Goal: Information Seeking & Learning: Check status

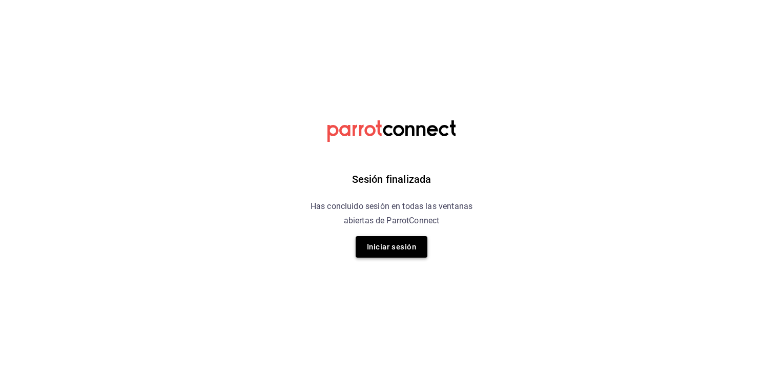
click at [362, 239] on button "Iniciar sesión" at bounding box center [391, 247] width 72 height 22
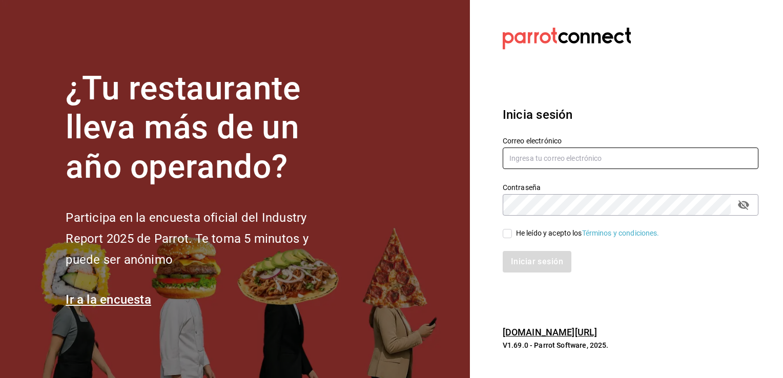
type input "vanessa.torres@costeno.com"
click at [510, 234] on input "He leído y acepto los Términos y condiciones." at bounding box center [506, 233] width 9 height 9
checkbox input "true"
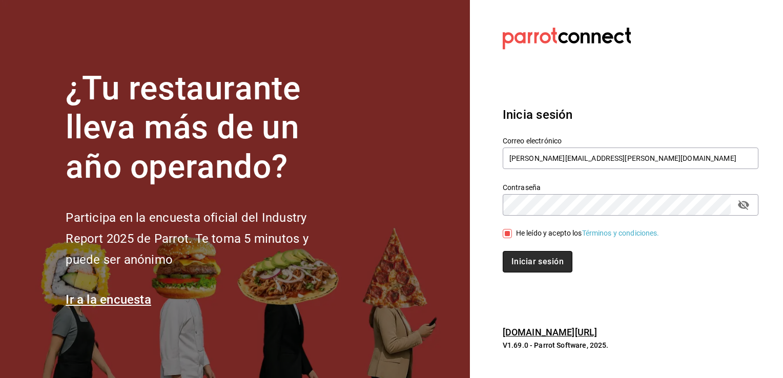
click at [520, 258] on button "Iniciar sesión" at bounding box center [537, 262] width 70 height 22
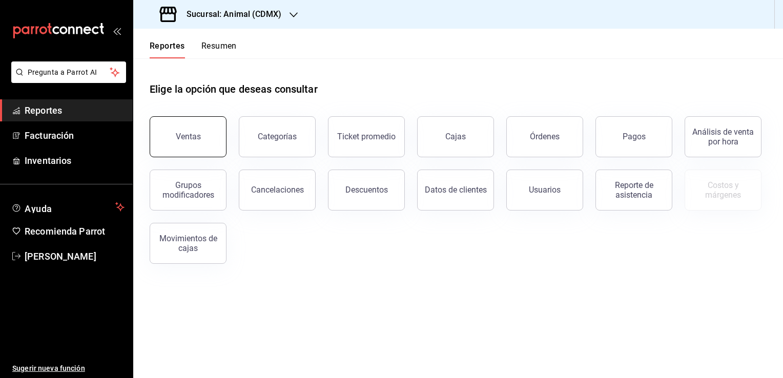
click at [192, 137] on div "Ventas" at bounding box center [188, 137] width 25 height 10
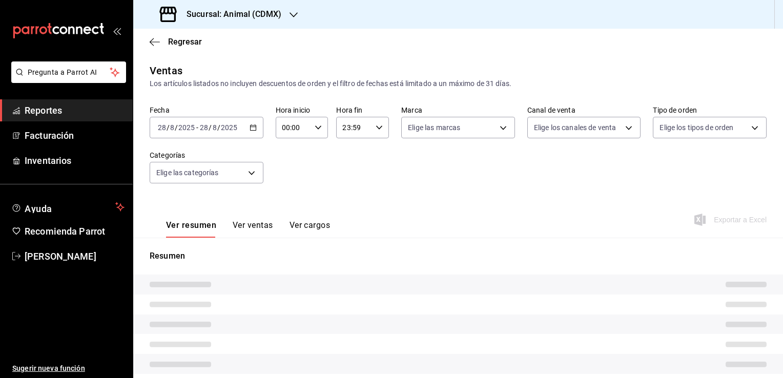
click at [248, 16] on h3 "Sucursal: Animal (CDMX)" at bounding box center [229, 14] width 103 height 12
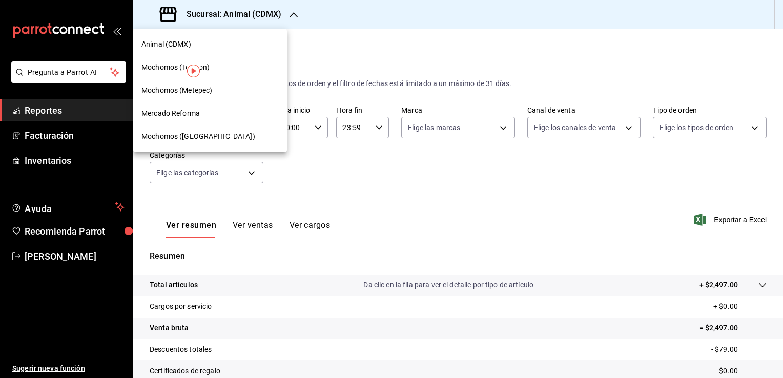
click at [203, 135] on span "Mochomos ([GEOGRAPHIC_DATA])" at bounding box center [198, 136] width 114 height 11
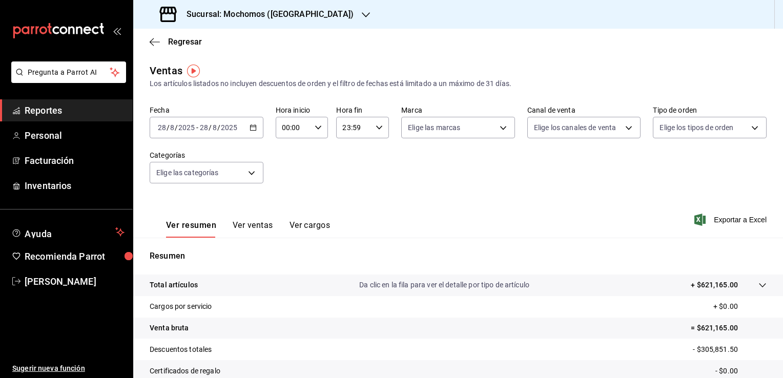
click at [252, 125] on icon "button" at bounding box center [252, 127] width 7 height 7
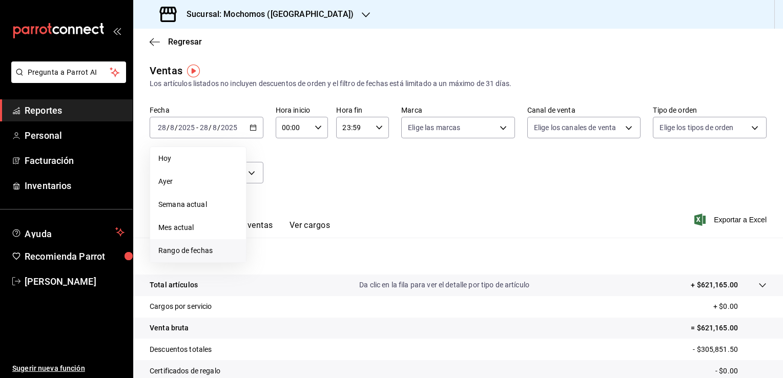
click at [203, 249] on span "Rango de fechas" at bounding box center [197, 250] width 79 height 11
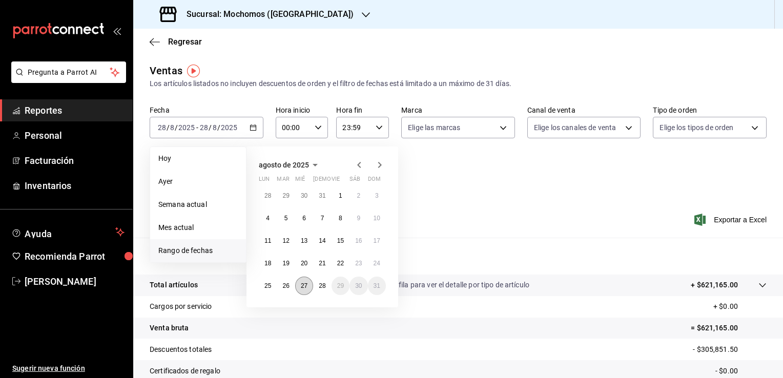
click at [309, 285] on button "27" at bounding box center [304, 286] width 18 height 18
click at [323, 288] on abbr "28" at bounding box center [322, 285] width 7 height 7
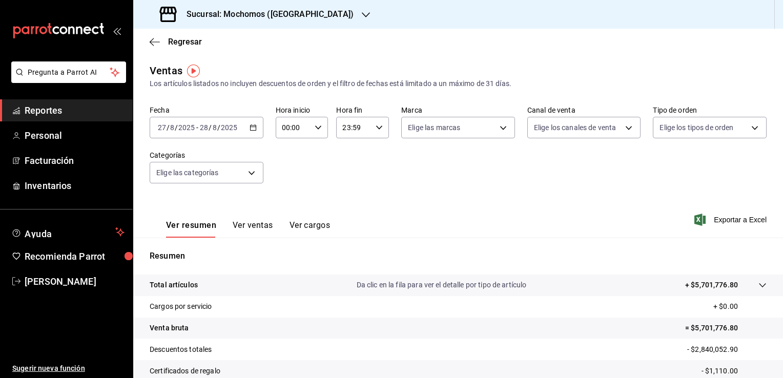
click at [312, 123] on div "00:00 Hora inicio" at bounding box center [302, 128] width 53 height 22
click at [289, 200] on span "02" at bounding box center [287, 203] width 10 height 8
type input "02:00"
click at [286, 162] on span "06" at bounding box center [287, 158] width 10 height 8
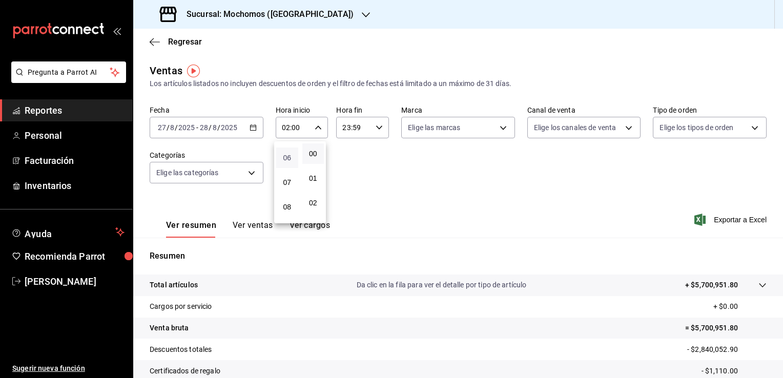
type input "06:00"
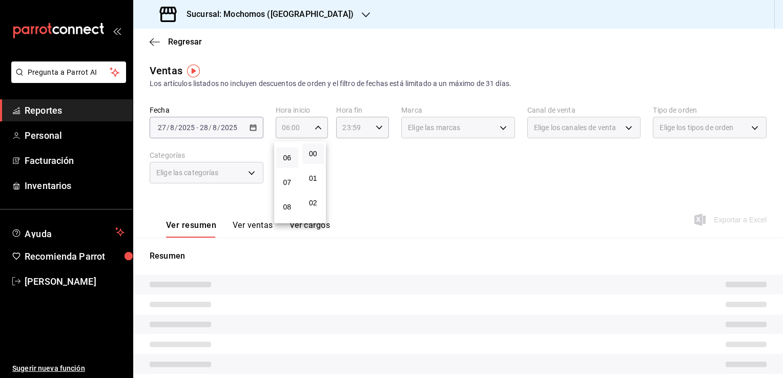
click at [400, 162] on div at bounding box center [391, 189] width 783 height 378
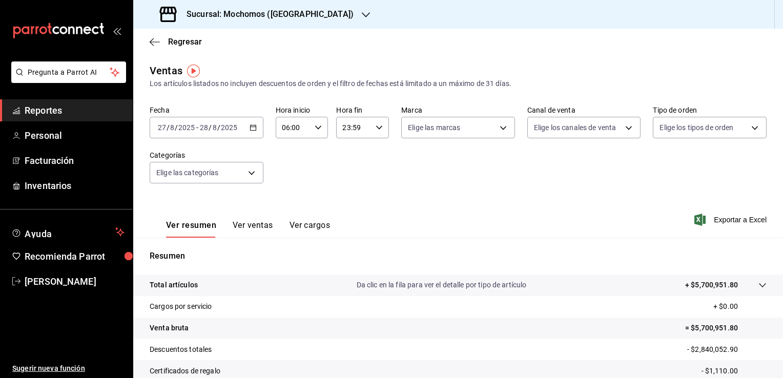
click at [376, 128] on \(Stroke\) "button" at bounding box center [379, 127] width 6 height 4
click at [348, 160] on span "21" at bounding box center [347, 162] width 10 height 8
type input "21:59"
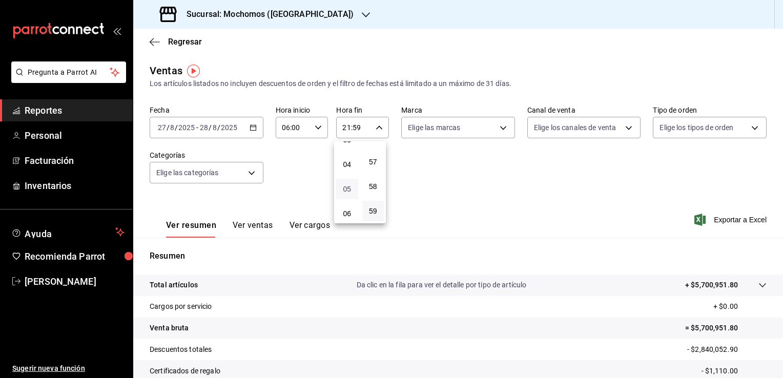
click at [346, 191] on span "05" at bounding box center [347, 189] width 10 height 8
type input "05:59"
click at [445, 181] on div at bounding box center [391, 189] width 783 height 378
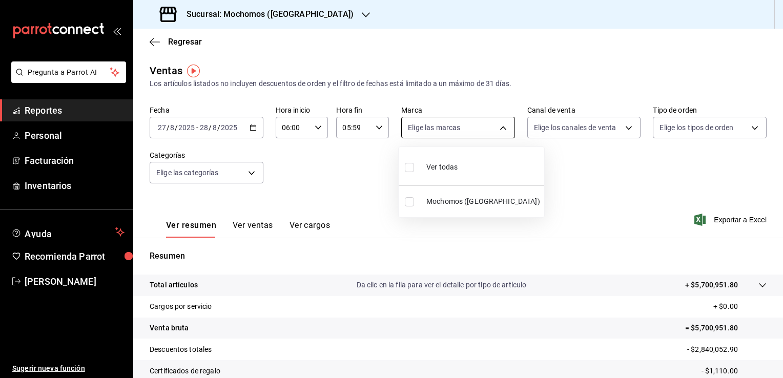
click at [500, 127] on body "Pregunta a Parrot AI Reportes Personal Facturación Inventarios Ayuda Recomienda…" at bounding box center [391, 189] width 783 height 378
click at [455, 164] on span "Ver todas" at bounding box center [441, 167] width 31 height 11
type input "562d5b5b-21a2-4ace-a941-66278f4a6c49"
checkbox input "true"
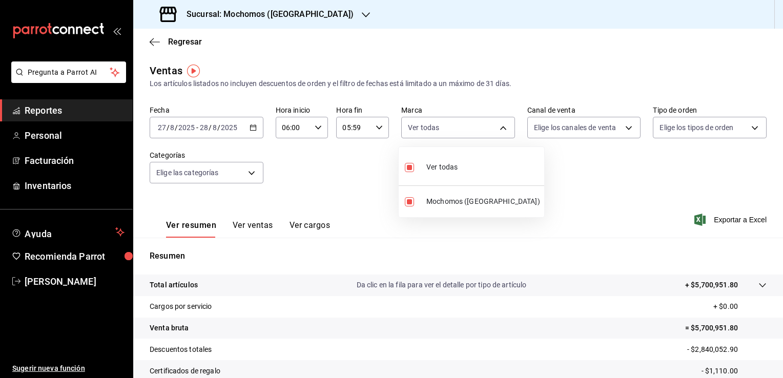
click at [545, 183] on div at bounding box center [391, 189] width 783 height 378
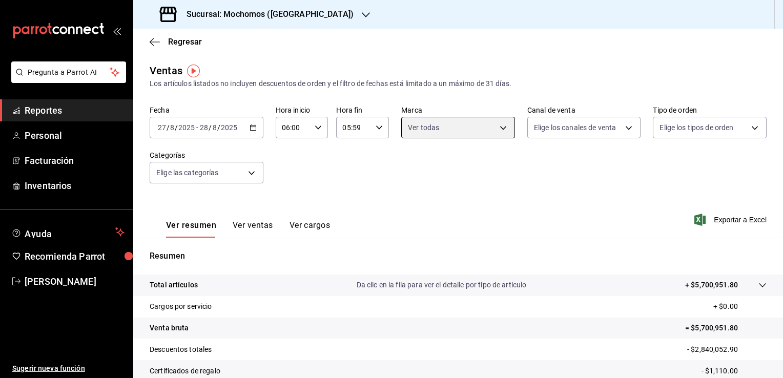
scroll to position [113, 0]
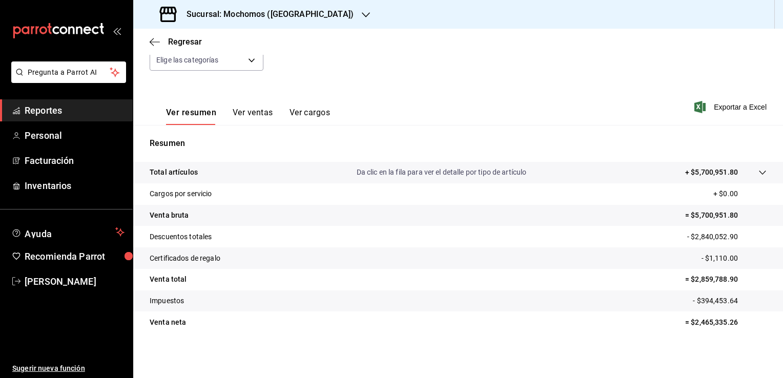
click at [81, 110] on span "Reportes" at bounding box center [75, 110] width 100 height 14
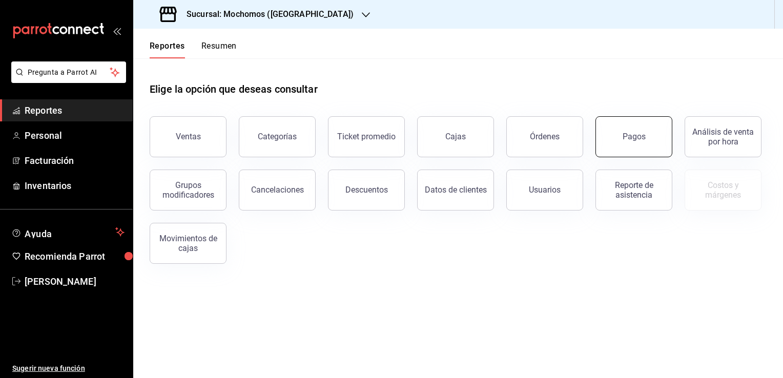
click at [640, 142] on button "Pagos" at bounding box center [633, 136] width 77 height 41
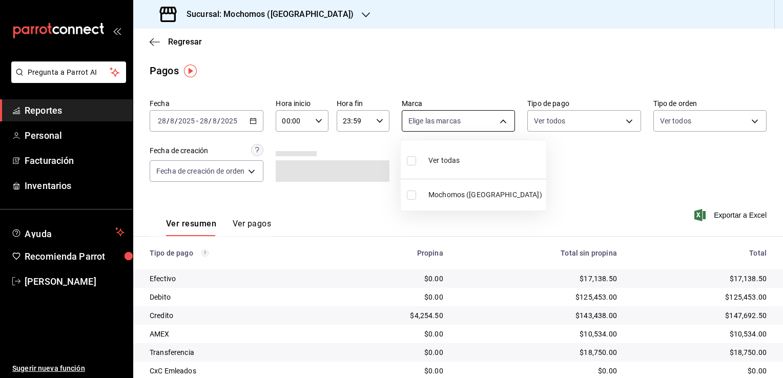
click at [488, 116] on body "Pregunta a Parrot AI Reportes Personal Facturación Inventarios Ayuda Recomienda…" at bounding box center [391, 189] width 783 height 378
click at [435, 159] on span "Ver todas" at bounding box center [443, 160] width 31 height 11
type input "562d5b5b-21a2-4ace-a941-66278f4a6c49"
checkbox input "true"
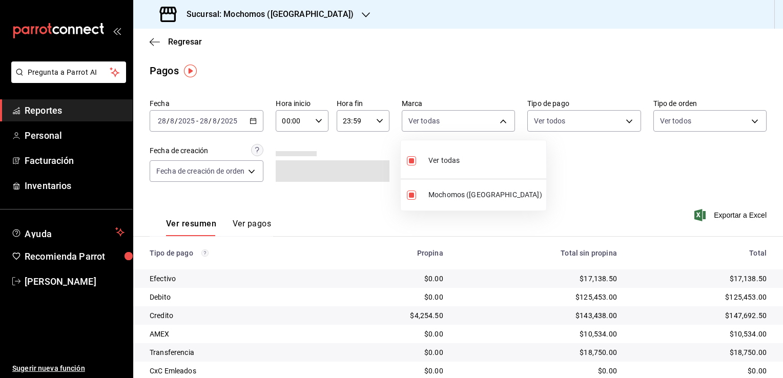
click at [568, 160] on div at bounding box center [391, 189] width 783 height 378
click at [568, 160] on div "Fecha [DATE] [DATE] - [DATE] [DATE] Hora inicio 00:00 Hora inicio Hora fin 23:5…" at bounding box center [458, 144] width 617 height 99
click at [251, 122] on \(Stroke\) "button" at bounding box center [253, 121] width 6 height 6
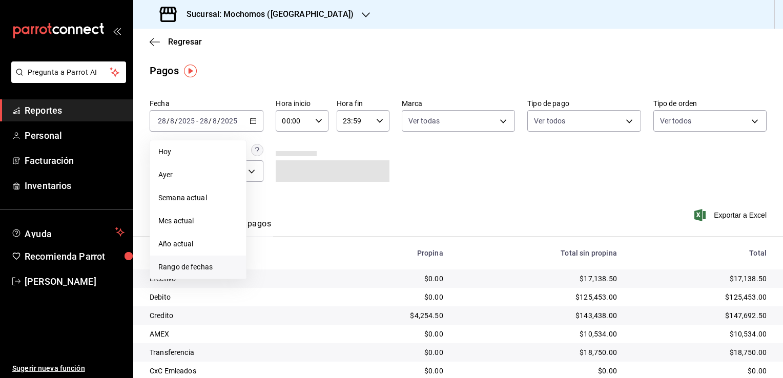
click at [202, 268] on span "Rango de fechas" at bounding box center [197, 267] width 79 height 11
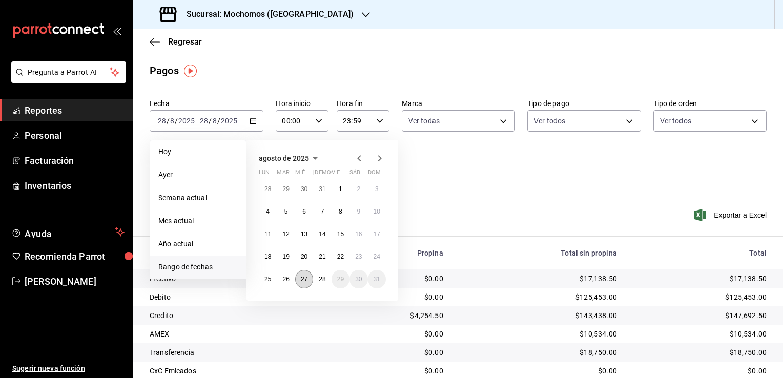
click at [302, 281] on abbr "27" at bounding box center [304, 279] width 7 height 7
click at [329, 280] on button "28" at bounding box center [322, 279] width 18 height 18
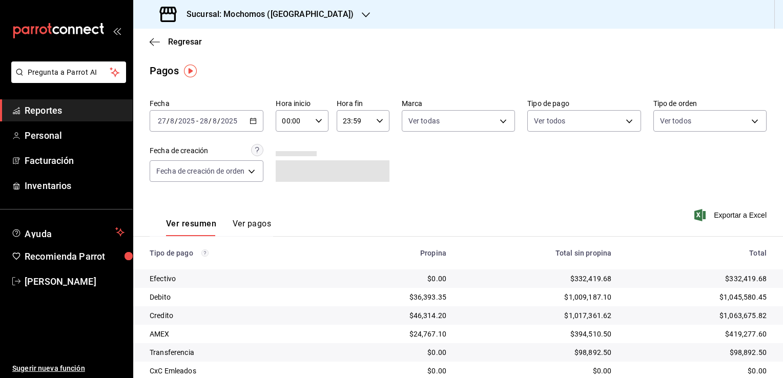
click at [318, 118] on icon "button" at bounding box center [318, 120] width 7 height 7
click at [291, 194] on span "02" at bounding box center [290, 196] width 10 height 8
type input "02:00"
click at [288, 151] on span "06" at bounding box center [290, 151] width 10 height 8
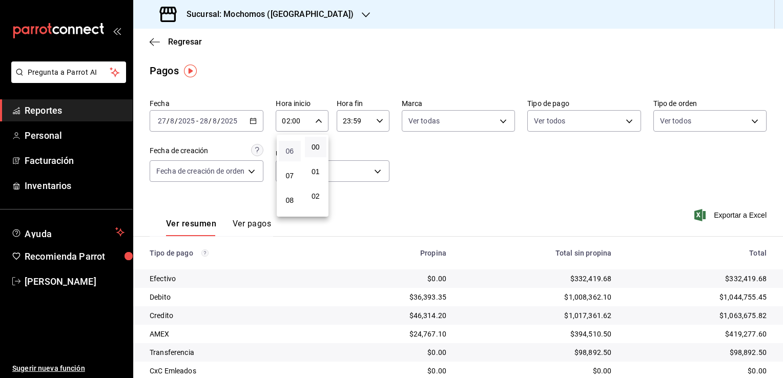
type input "06:00"
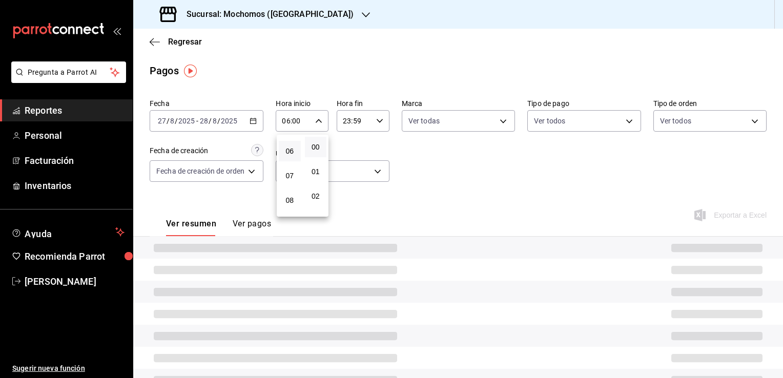
click at [443, 200] on div at bounding box center [391, 189] width 783 height 378
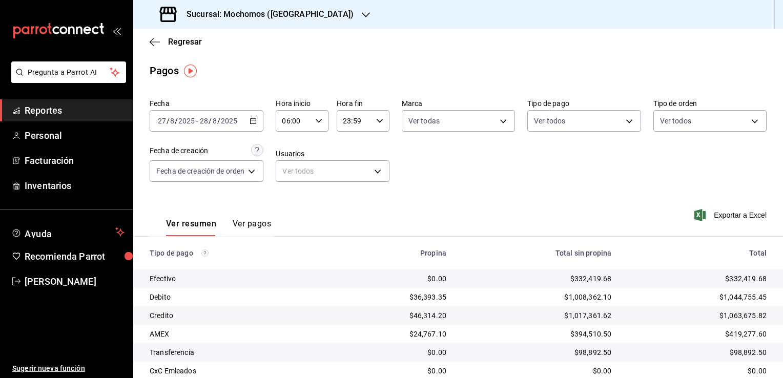
click at [380, 124] on div "23:59 Hora fin" at bounding box center [363, 121] width 53 height 22
click at [350, 152] on span "21" at bounding box center [350, 155] width 10 height 8
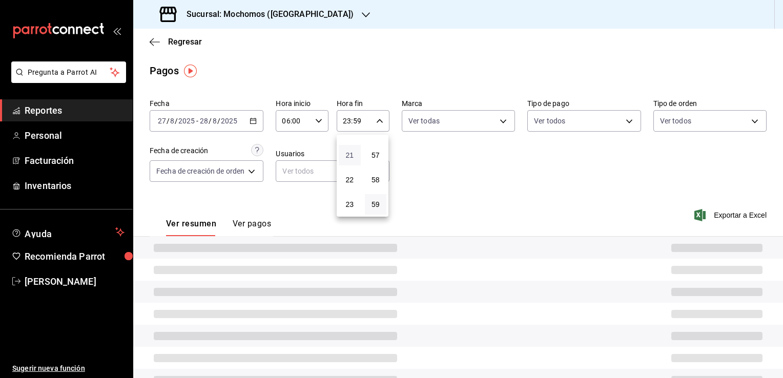
type input "21:59"
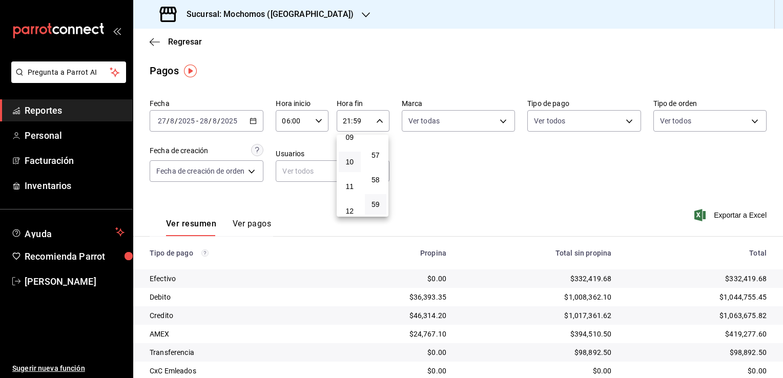
scroll to position [159, 0]
click at [350, 139] on span "06" at bounding box center [350, 135] width 10 height 8
type input "06:59"
click at [348, 153] on span "05" at bounding box center [350, 152] width 10 height 8
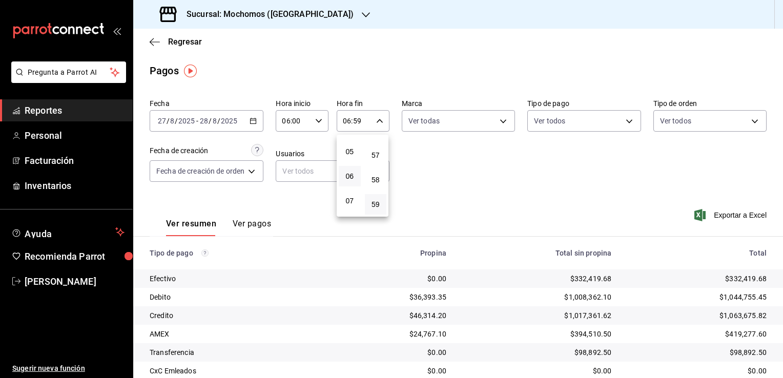
type input "05:59"
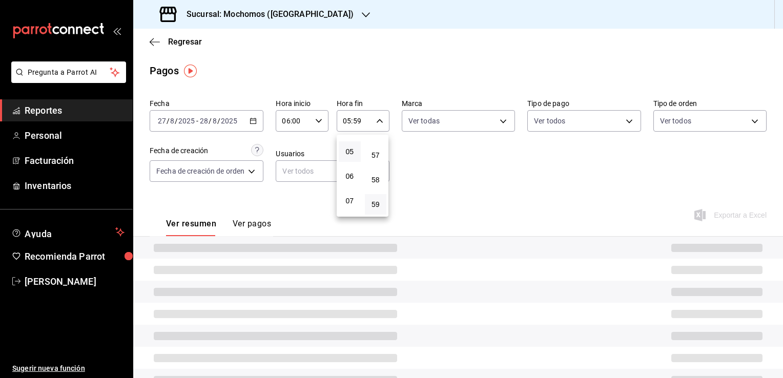
click at [455, 180] on div at bounding box center [391, 189] width 783 height 378
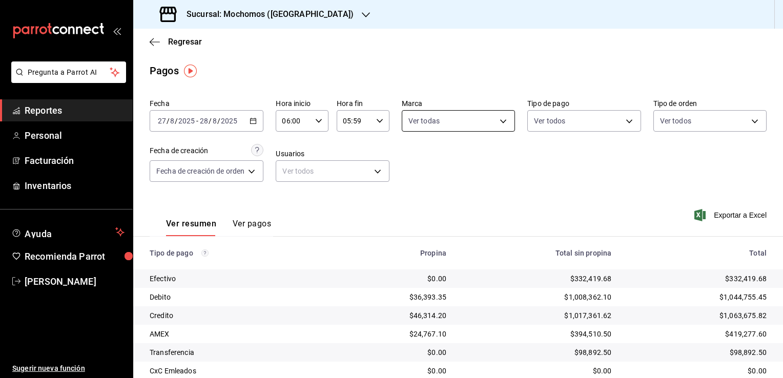
click at [485, 121] on body "Pregunta a Parrot AI Reportes Personal Facturación Inventarios Ayuda Recomienda…" at bounding box center [391, 189] width 783 height 378
click at [563, 174] on div at bounding box center [391, 189] width 783 height 378
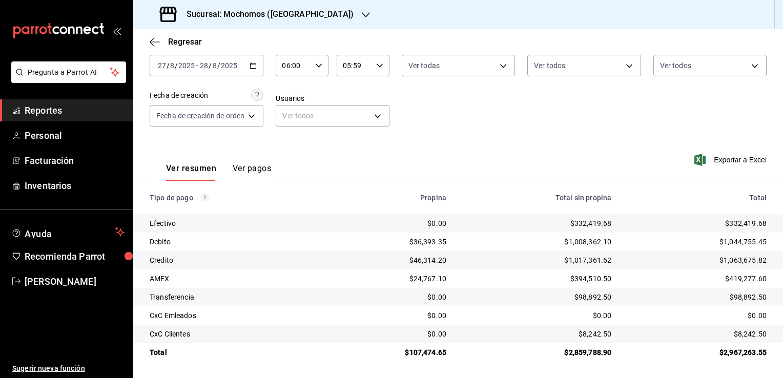
click at [252, 68] on \(Stroke\) "button" at bounding box center [253, 66] width 6 height 6
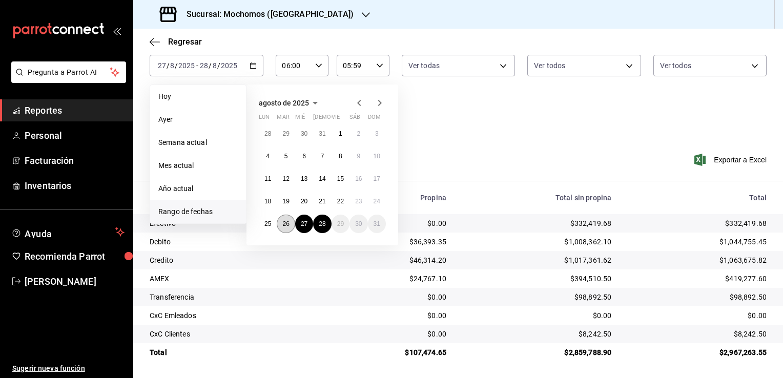
click at [280, 225] on button "26" at bounding box center [286, 224] width 18 height 18
click at [307, 227] on button "27" at bounding box center [304, 224] width 18 height 18
type input "00:00"
type input "23:59"
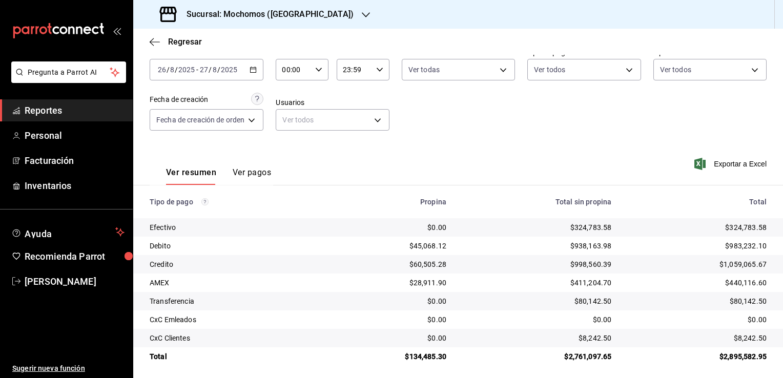
scroll to position [55, 0]
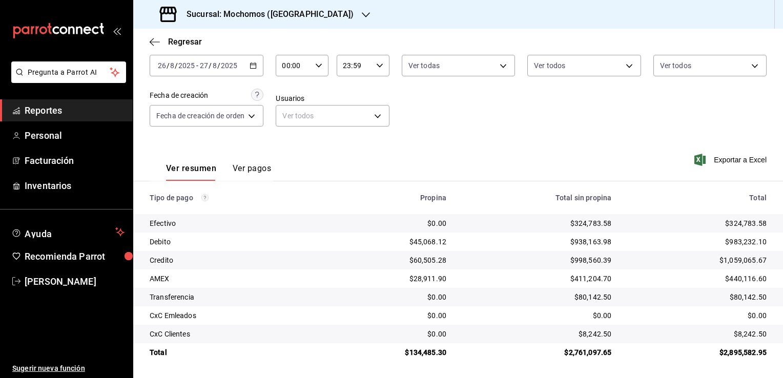
click at [318, 64] on icon "button" at bounding box center [318, 65] width 7 height 7
click at [290, 145] on button "02" at bounding box center [290, 140] width 22 height 20
type input "02:00"
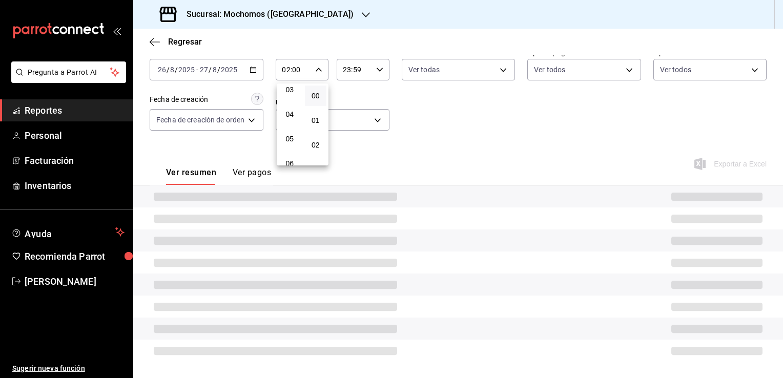
scroll to position [55, 0]
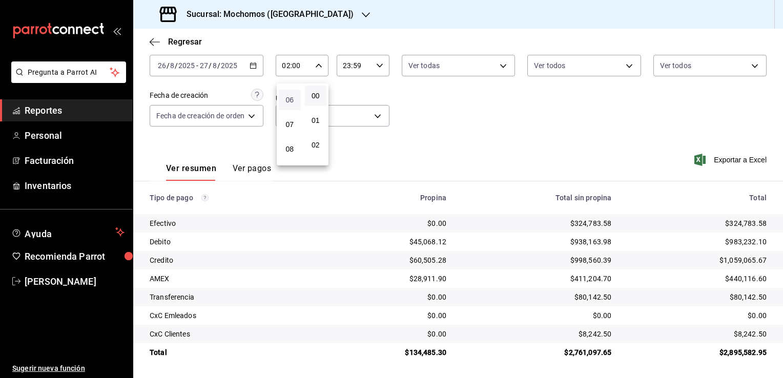
click at [288, 103] on span "06" at bounding box center [290, 100] width 10 height 8
type input "06:00"
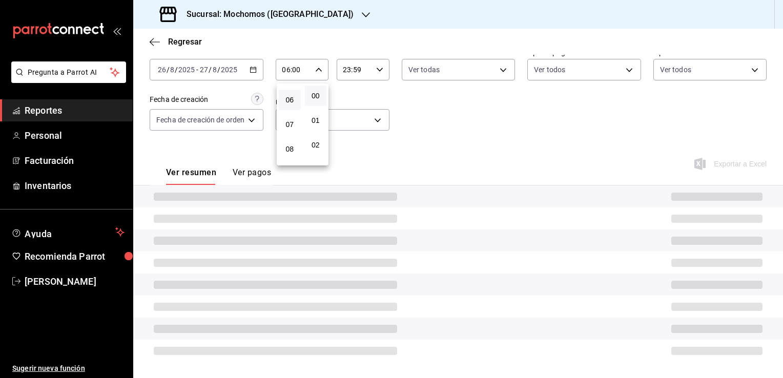
scroll to position [51, 0]
click at [421, 146] on div at bounding box center [391, 189] width 783 height 378
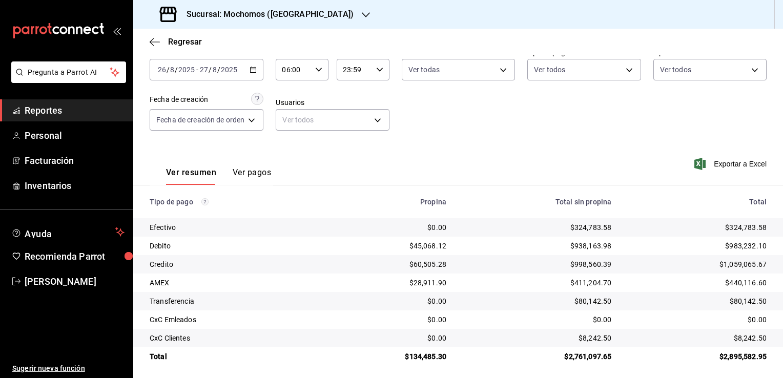
click at [377, 69] on \(Stroke\) "button" at bounding box center [379, 70] width 6 height 4
click at [350, 95] on button "21" at bounding box center [350, 104] width 22 height 20
type input "21:59"
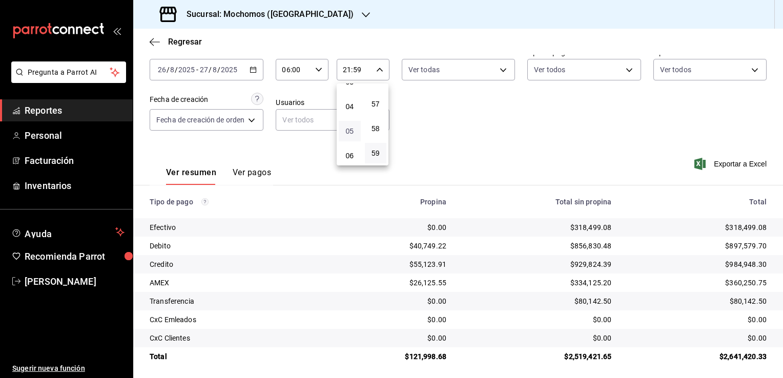
click at [346, 134] on span "05" at bounding box center [350, 131] width 10 height 8
type input "05:59"
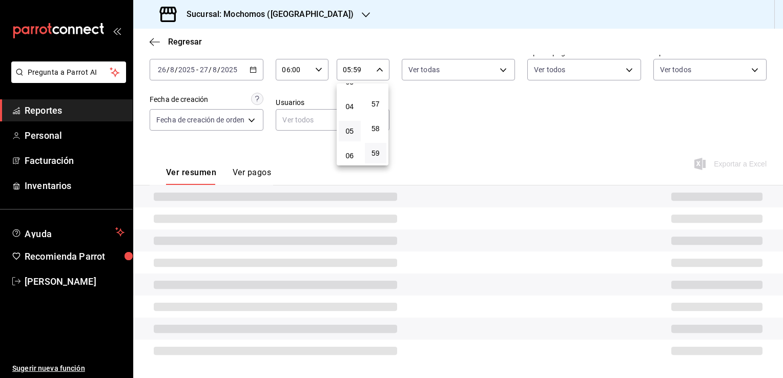
click at [424, 140] on div at bounding box center [391, 189] width 783 height 378
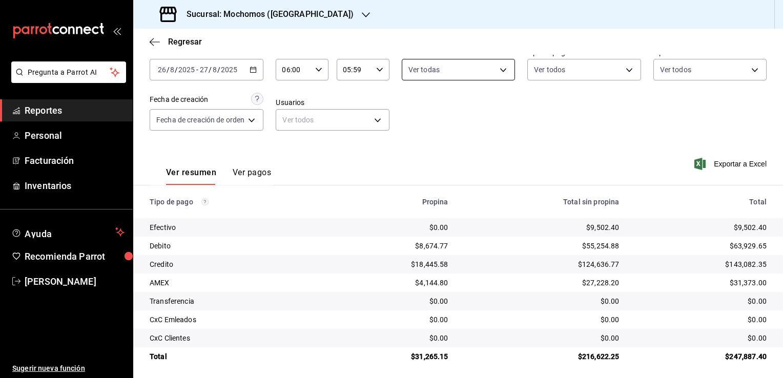
click at [500, 70] on body "Pregunta a Parrot AI Reportes Personal Facturación Inventarios Ayuda Recomienda…" at bounding box center [391, 189] width 783 height 378
click at [539, 131] on div at bounding box center [391, 189] width 783 height 378
drag, startPoint x: 724, startPoint y: 247, endPoint x: 759, endPoint y: 249, distance: 35.4
click at [759, 249] on td "$63,929.65" at bounding box center [705, 246] width 156 height 18
copy div "$63,929.65"
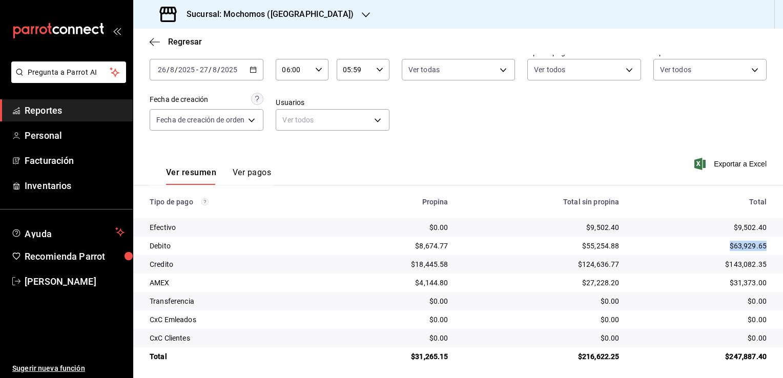
click at [756, 246] on div "$63,929.65" at bounding box center [700, 246] width 131 height 10
drag, startPoint x: 756, startPoint y: 246, endPoint x: 733, endPoint y: 247, distance: 22.5
click at [733, 247] on div "$63,929.65" at bounding box center [700, 246] width 131 height 10
copy div "63,929.65"
drag, startPoint x: 723, startPoint y: 265, endPoint x: 762, endPoint y: 267, distance: 39.5
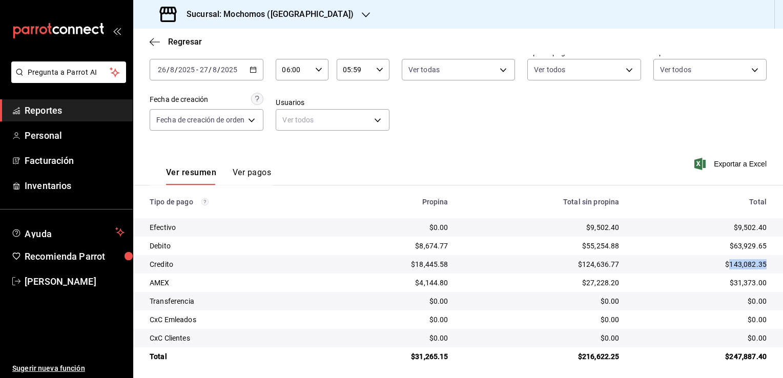
click at [762, 267] on td "$143,082.35" at bounding box center [705, 264] width 156 height 18
copy div "143,082.35"
drag, startPoint x: 726, startPoint y: 283, endPoint x: 758, endPoint y: 285, distance: 32.3
click at [758, 285] on div "$31,373.00" at bounding box center [700, 283] width 131 height 10
copy div "31,373.00"
